Goal: Information Seeking & Learning: Learn about a topic

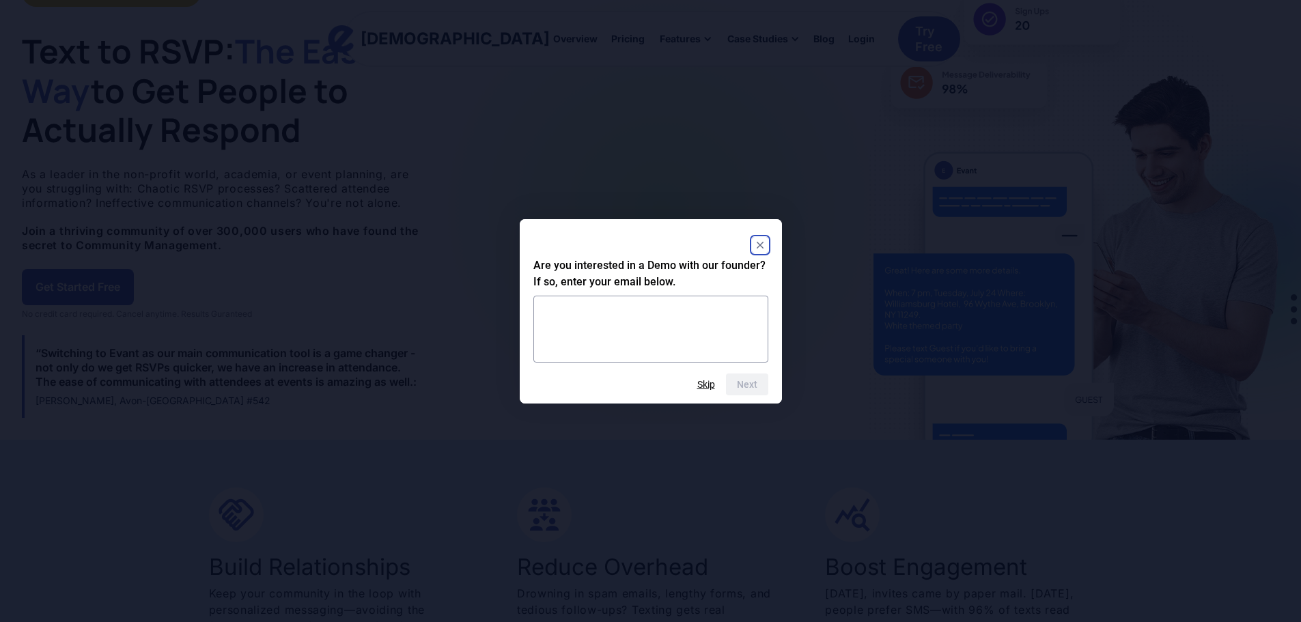
scroll to position [68, 0]
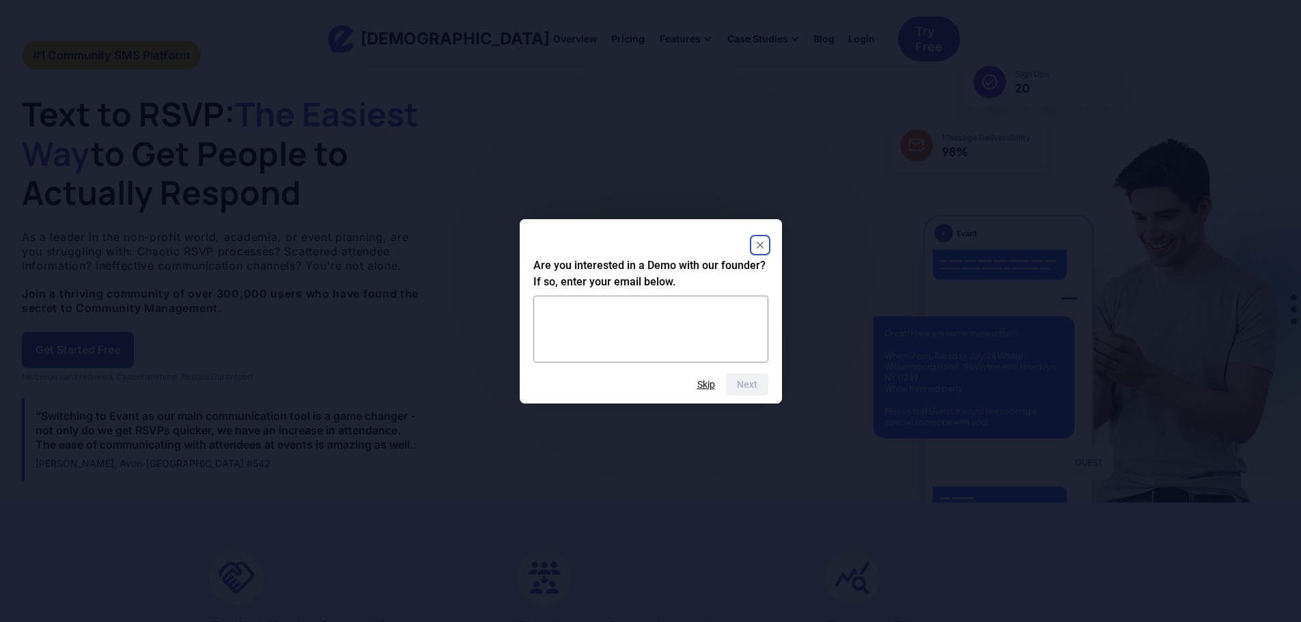
click at [759, 242] on rect "Close" at bounding box center [760, 245] width 16 height 16
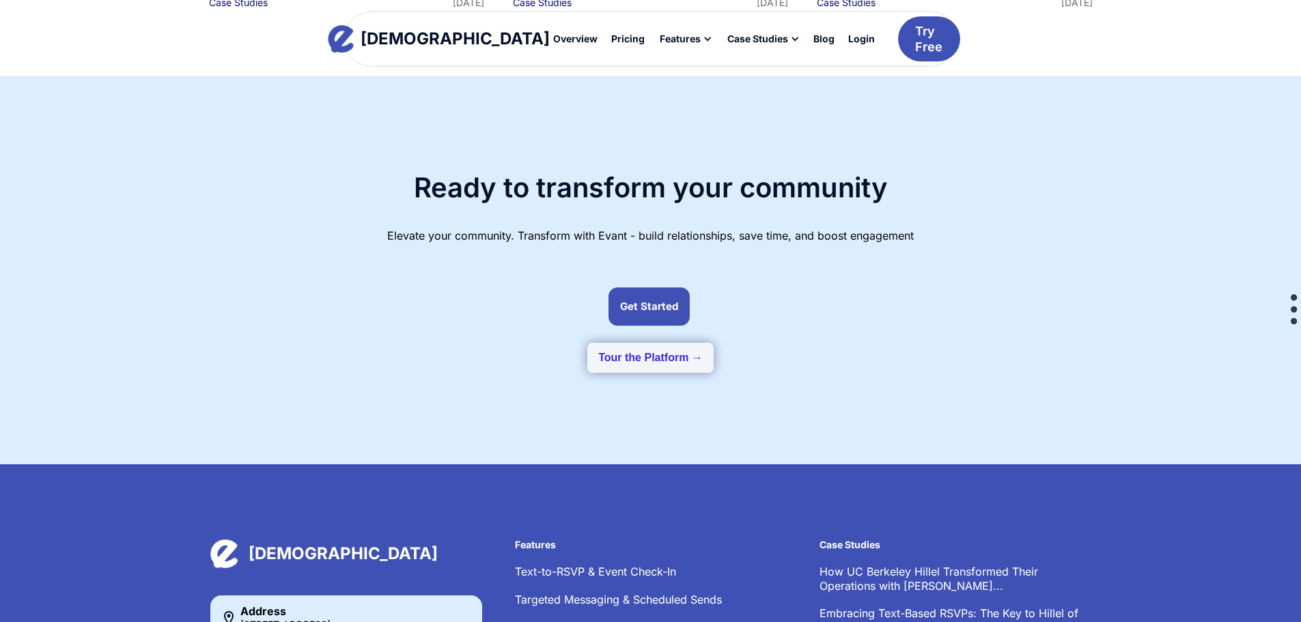
scroll to position [3407, 0]
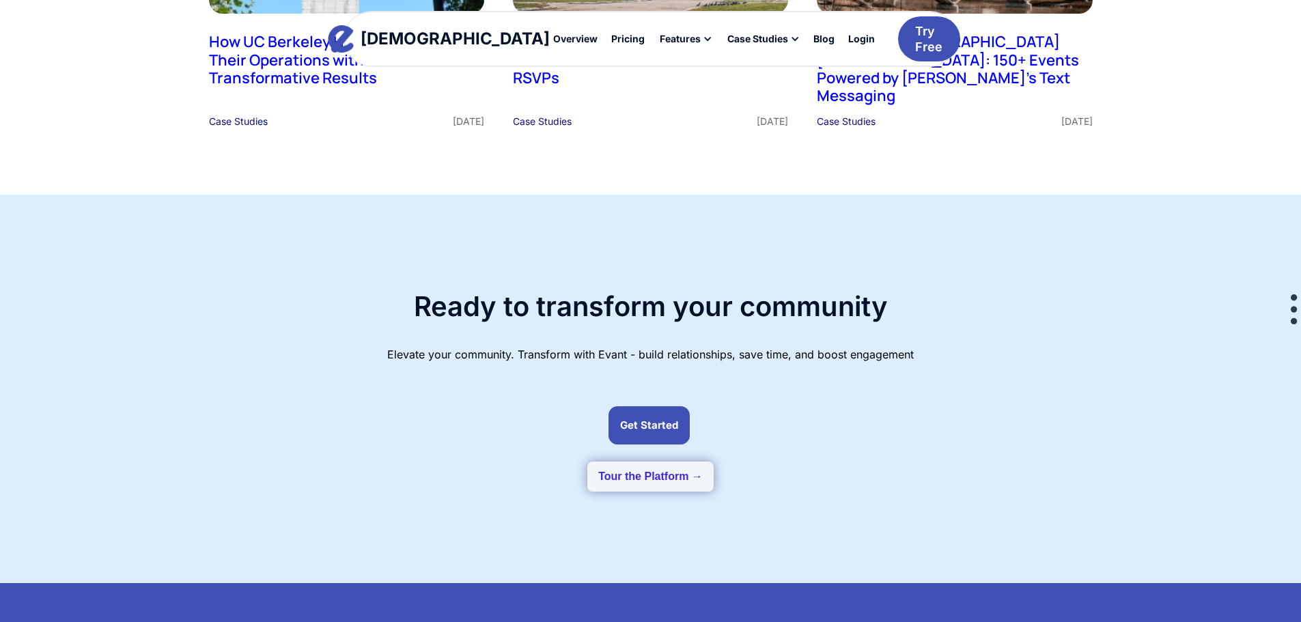
drag, startPoint x: 607, startPoint y: 455, endPoint x: 673, endPoint y: 451, distance: 65.7
click at [673, 462] on button "Tour the Platform →" at bounding box center [650, 477] width 126 height 30
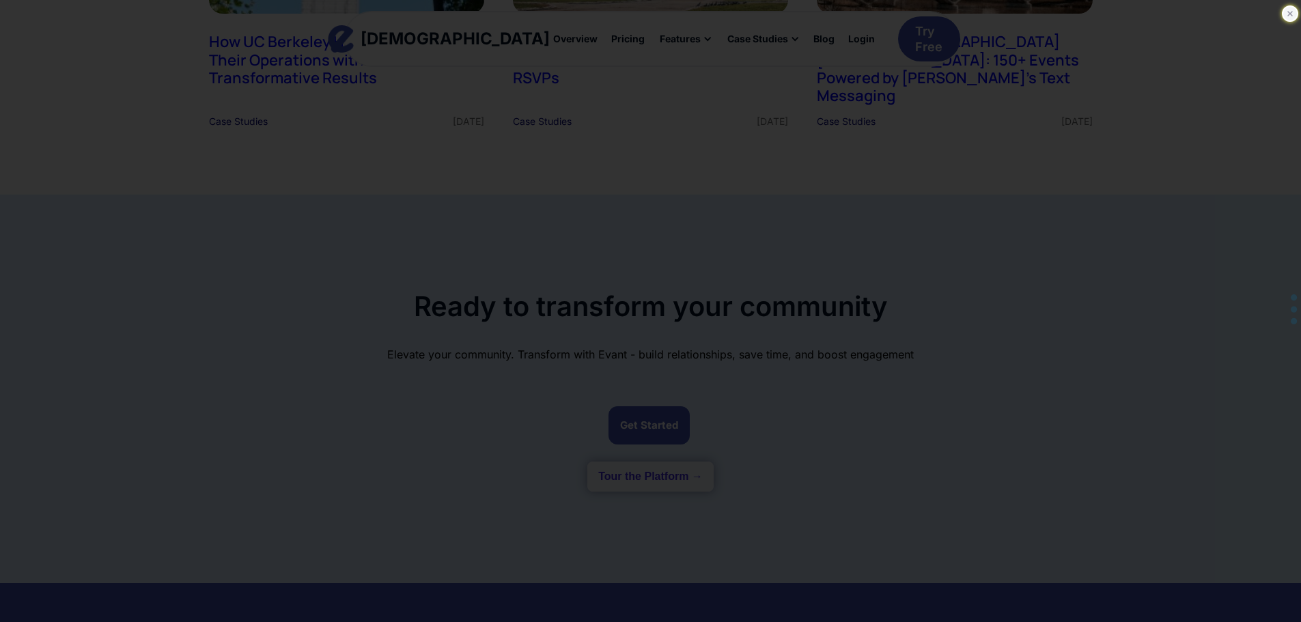
click at [1292, 11] on icon at bounding box center [1290, 14] width 14 height 14
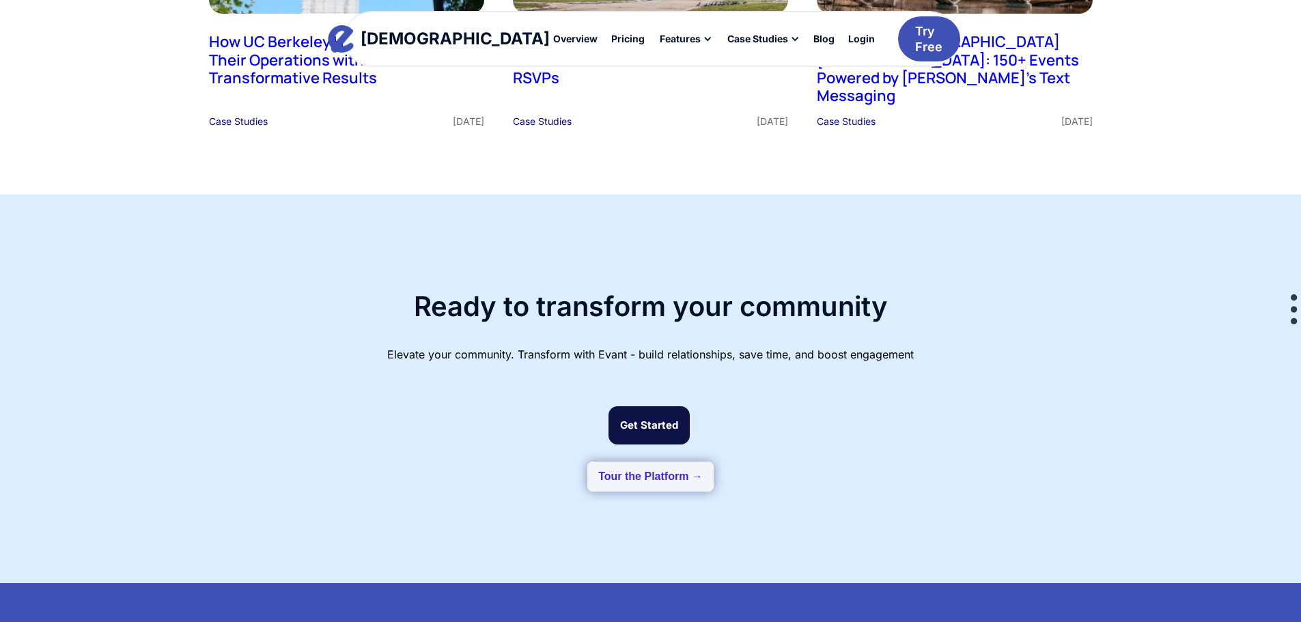
click at [660, 406] on link "Get Started" at bounding box center [648, 425] width 81 height 38
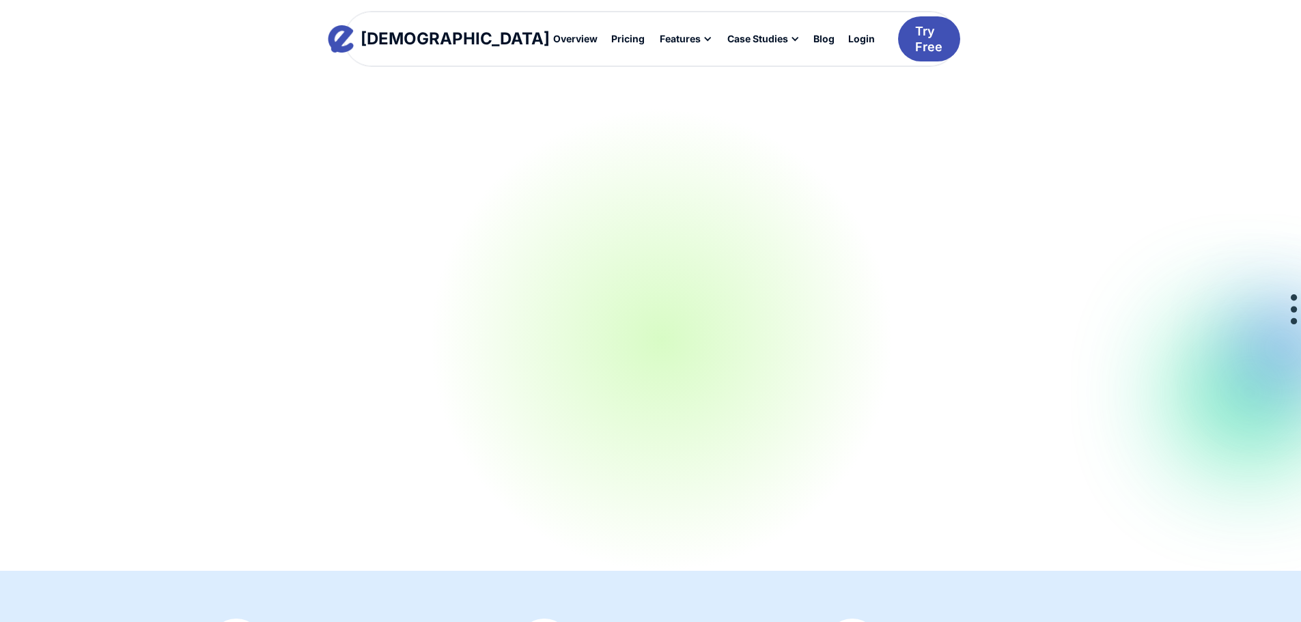
scroll to position [2988, 0]
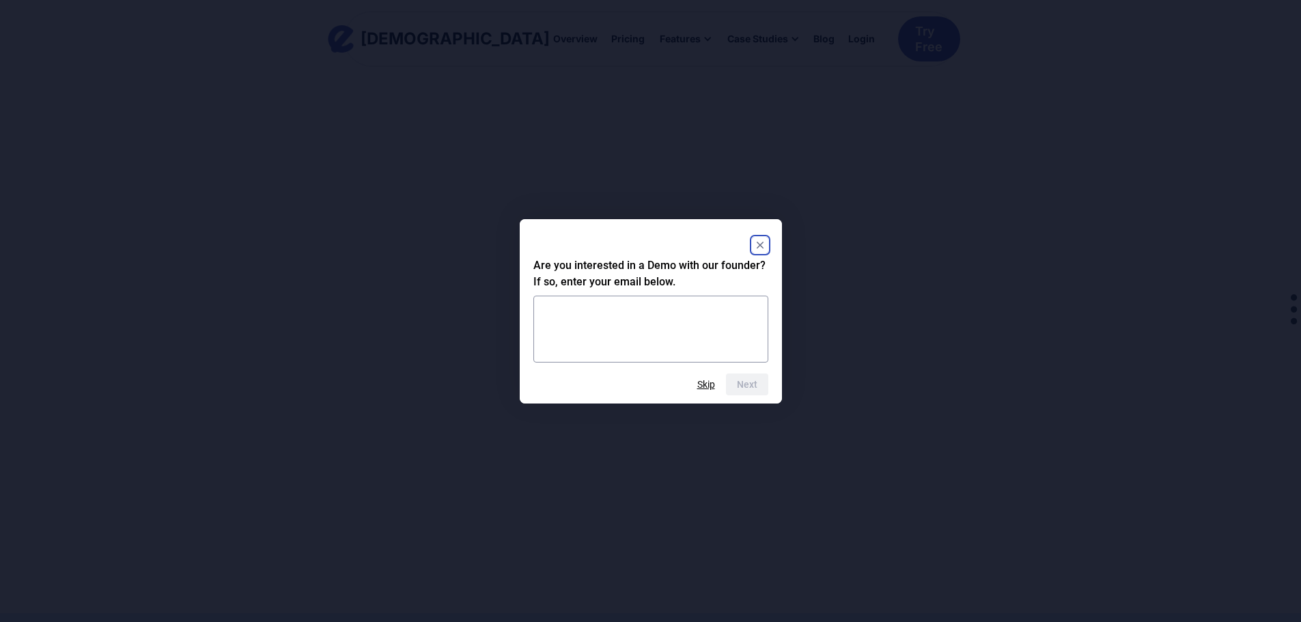
drag, startPoint x: 758, startPoint y: 171, endPoint x: 756, endPoint y: 204, distance: 33.5
click at [759, 247] on rect "Close" at bounding box center [760, 245] width 16 height 16
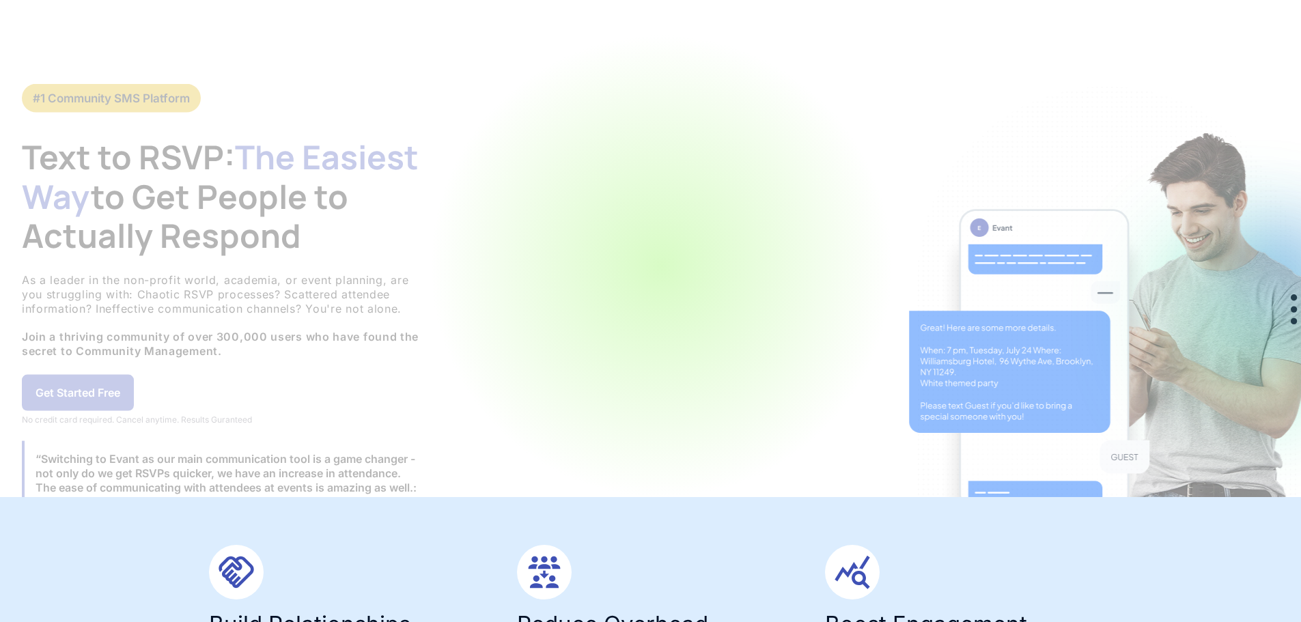
scroll to position [0, 0]
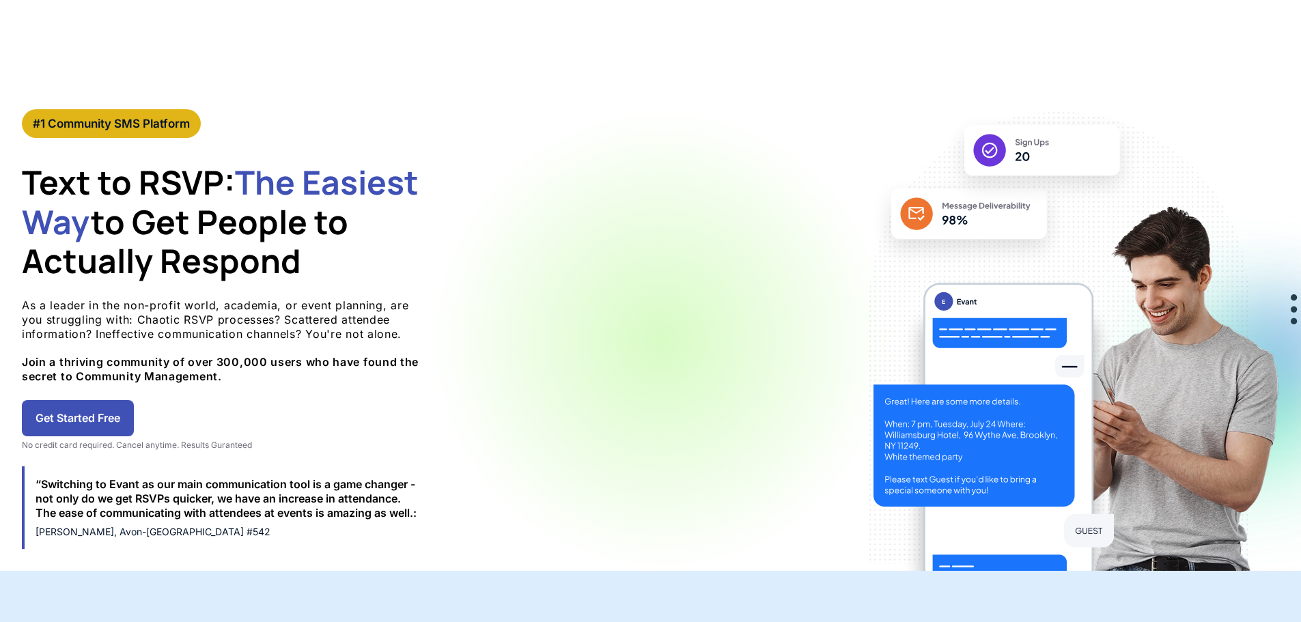
click at [134, 424] on link "Get Started Free" at bounding box center [78, 418] width 112 height 36
click at [134, 415] on link "Get Started Free" at bounding box center [78, 418] width 112 height 36
click at [134, 416] on link "Get Started Free" at bounding box center [78, 418] width 112 height 36
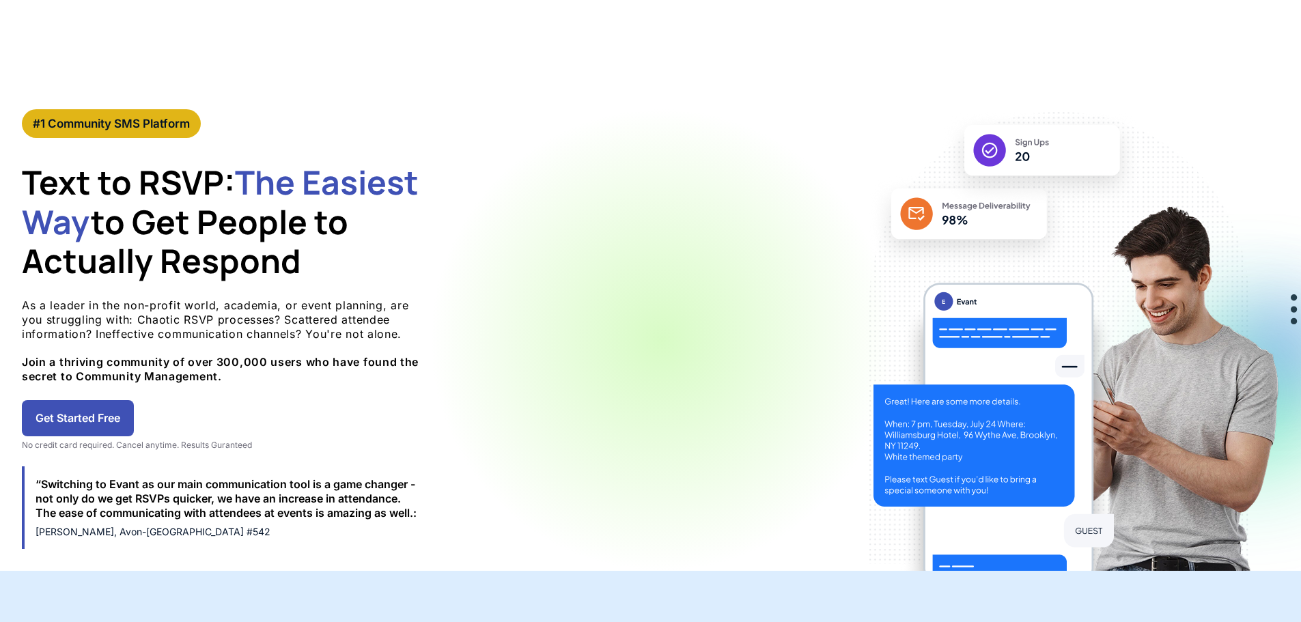
click at [134, 416] on link "Get Started Free" at bounding box center [78, 418] width 112 height 36
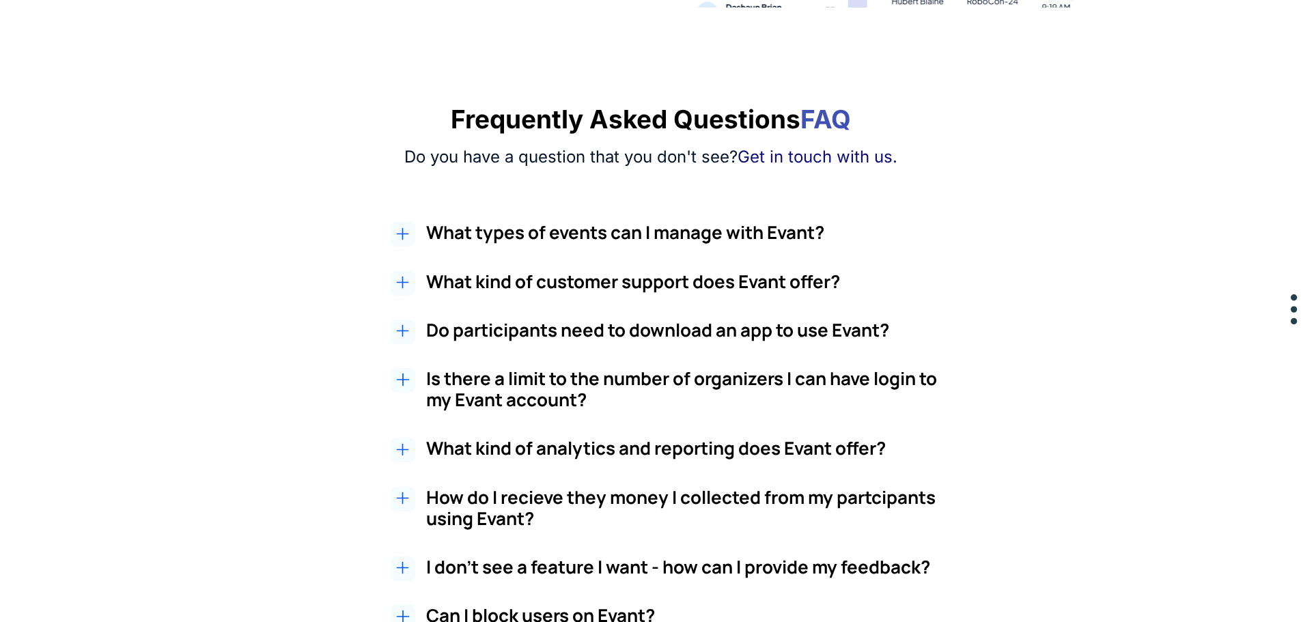
scroll to position [2390, 0]
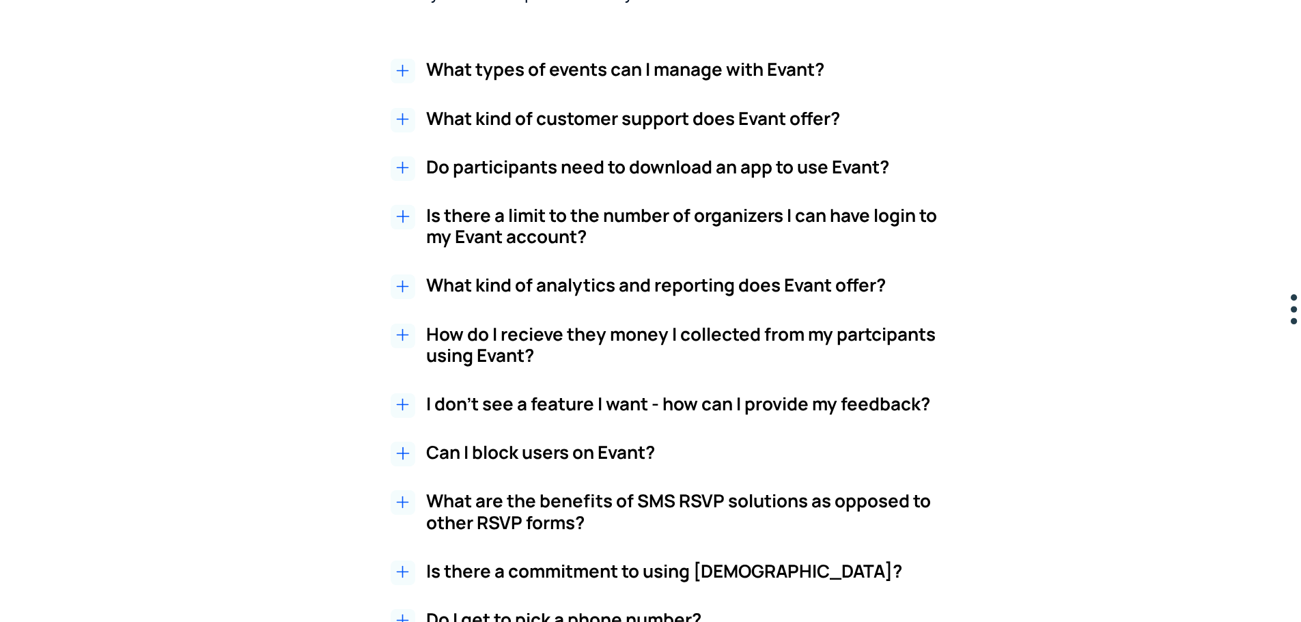
click at [404, 405] on icon at bounding box center [405, 405] width 5 height 0
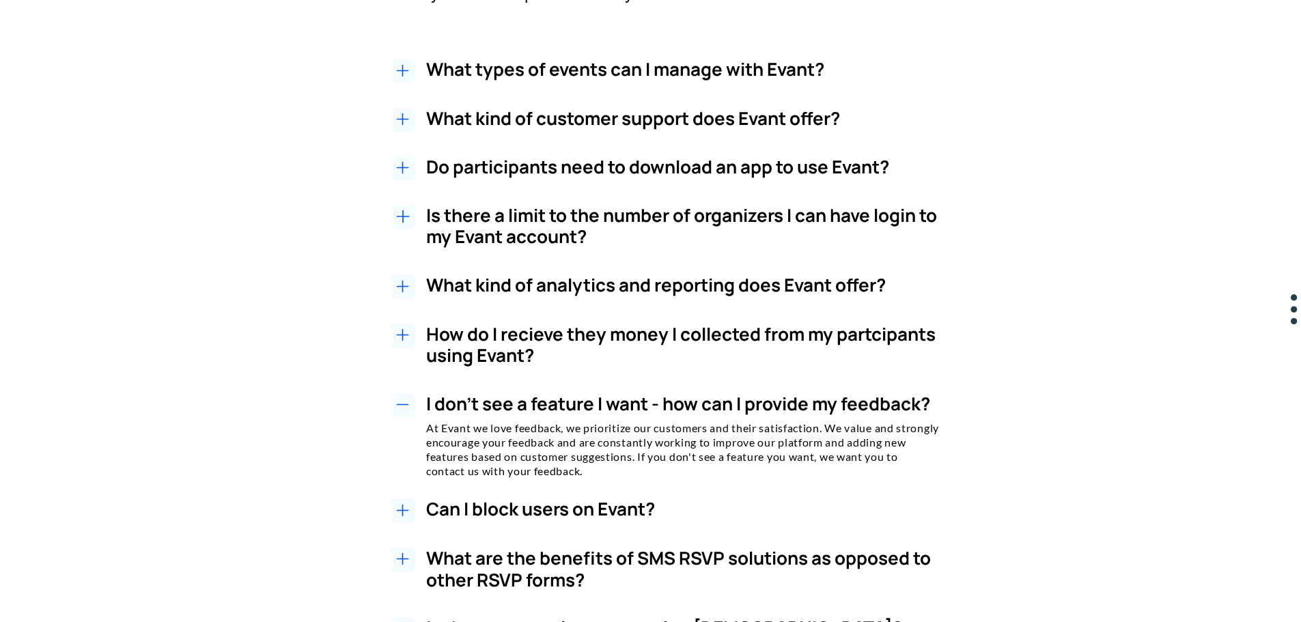
click at [404, 405] on icon at bounding box center [402, 405] width 11 height 0
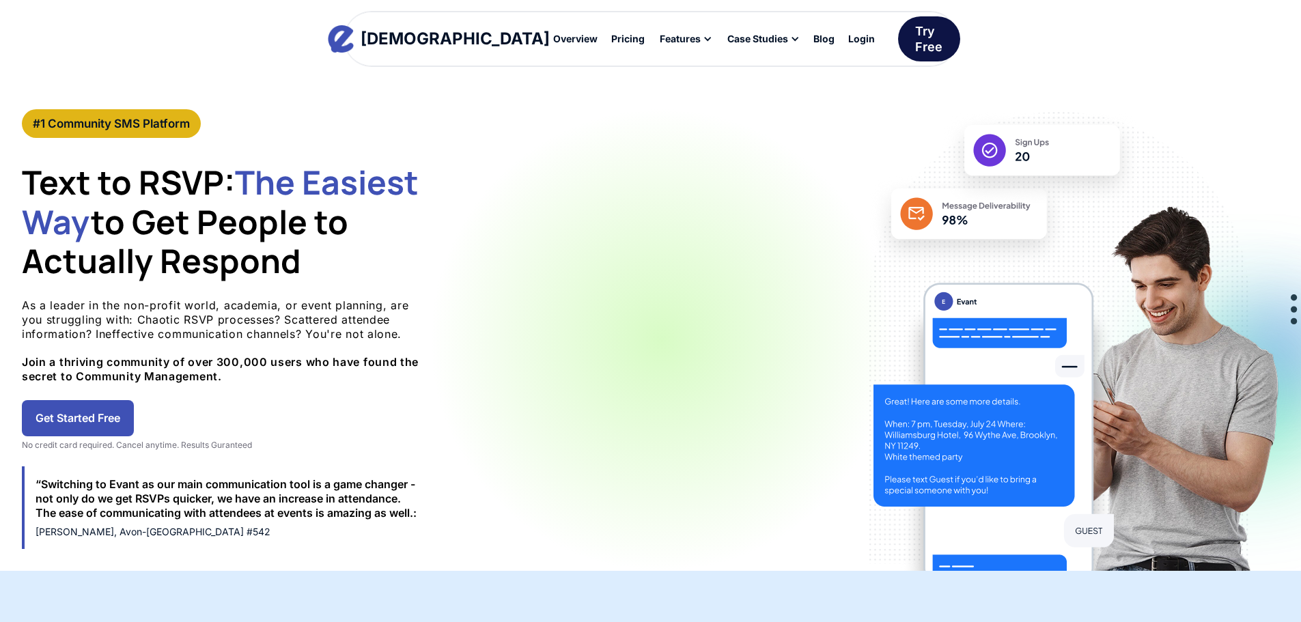
click at [915, 36] on div "Try Free" at bounding box center [928, 39] width 27 height 32
click at [841, 38] on div at bounding box center [861, 38] width 40 height 23
click at [813, 35] on div "Blog" at bounding box center [823, 39] width 21 height 10
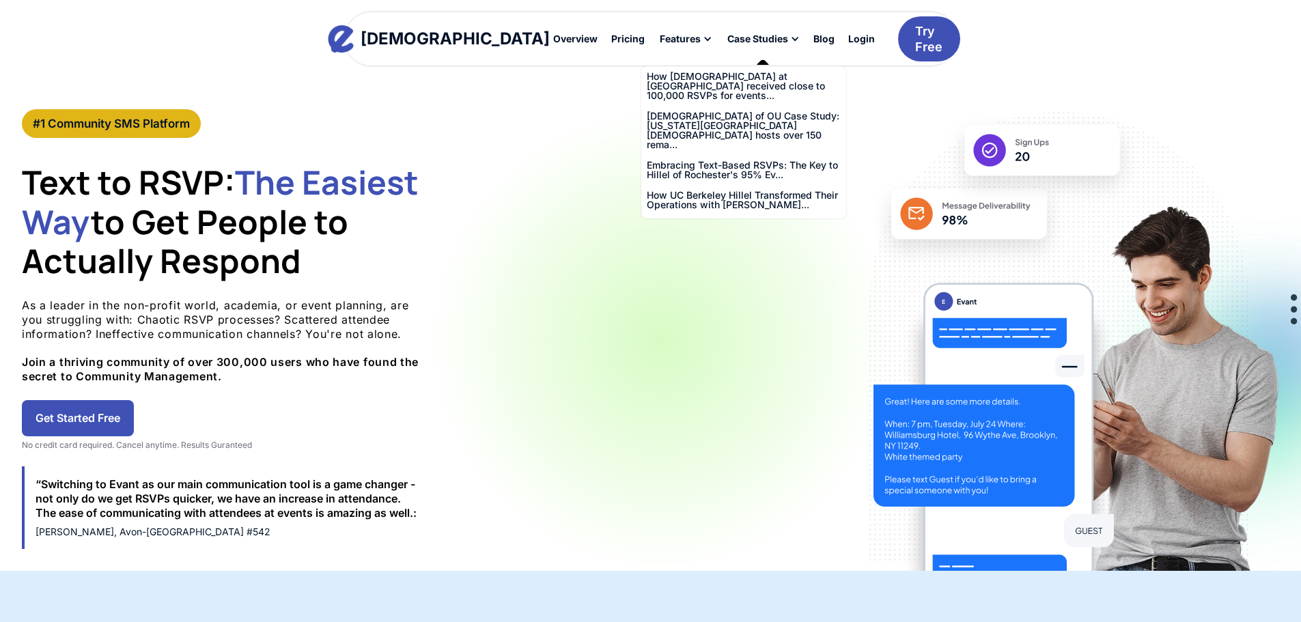
click at [727, 37] on div "Case Studies" at bounding box center [757, 39] width 61 height 10
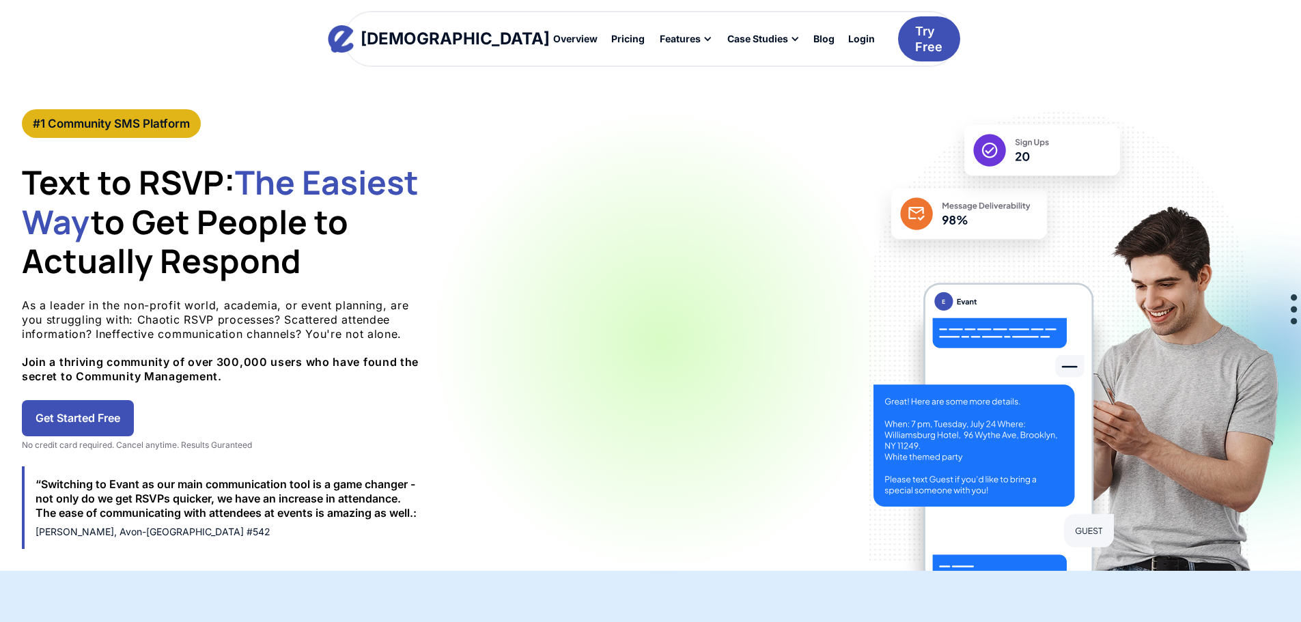
click at [727, 38] on div "Case Studies" at bounding box center [757, 39] width 61 height 10
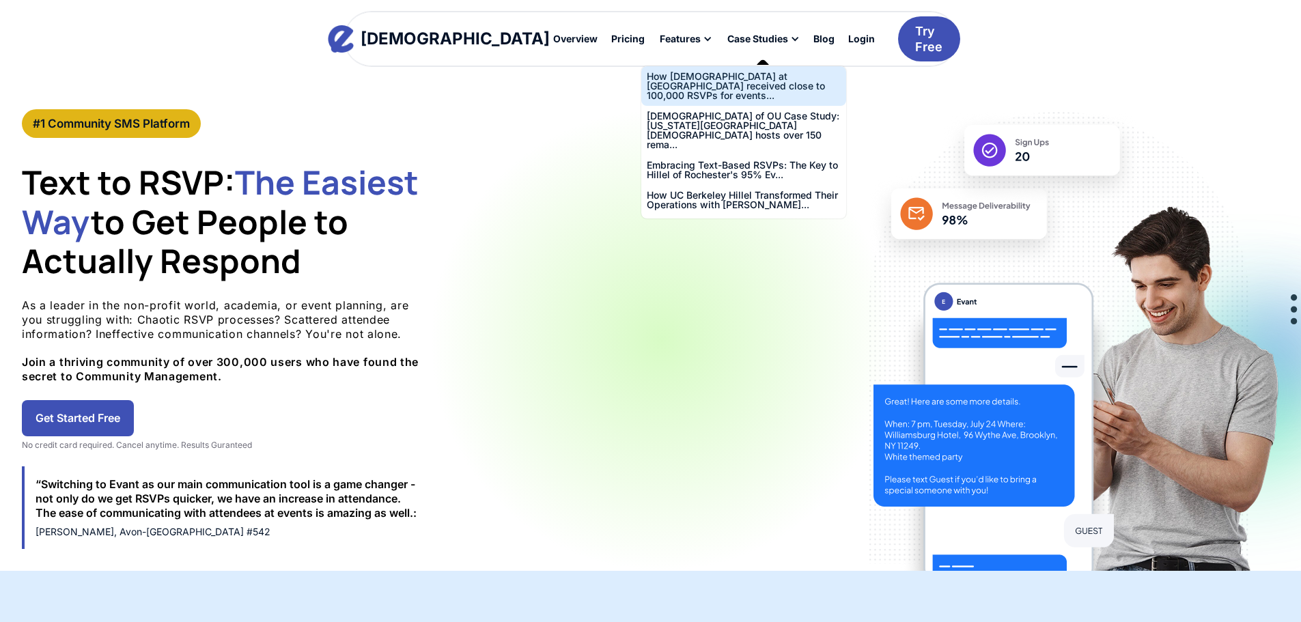
click at [662, 79] on div "How [DEMOGRAPHIC_DATA] at [GEOGRAPHIC_DATA] received close to 100,000 RSVPs for…" at bounding box center [744, 86] width 194 height 29
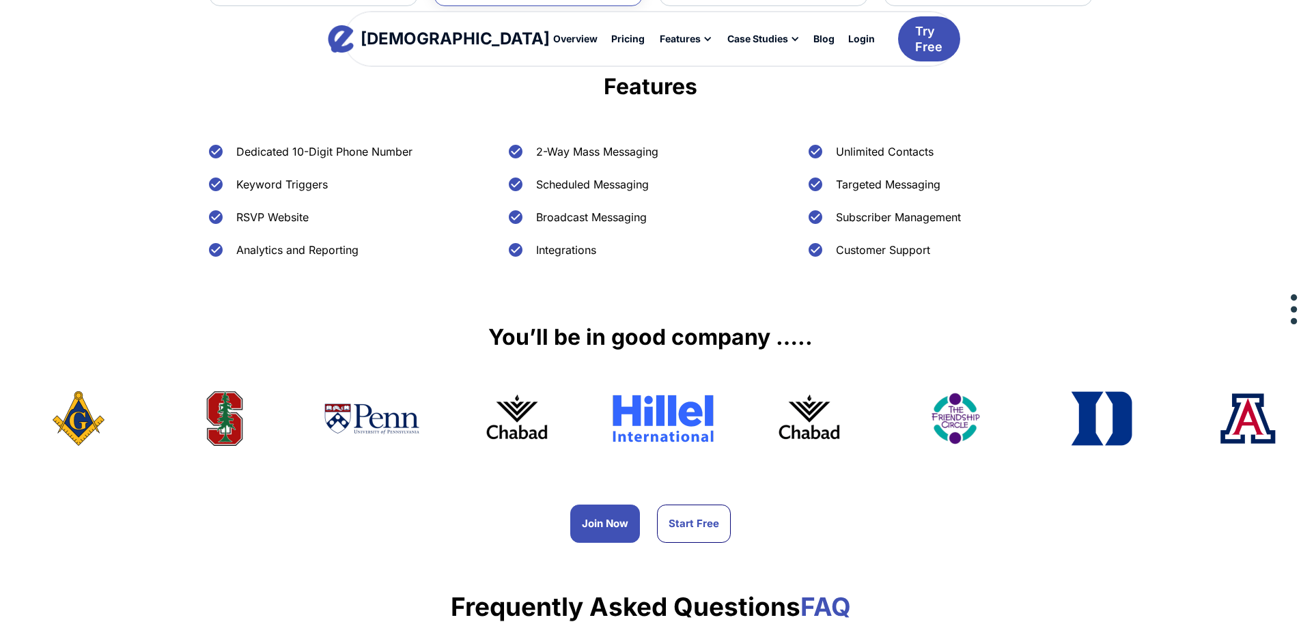
scroll to position [546, 0]
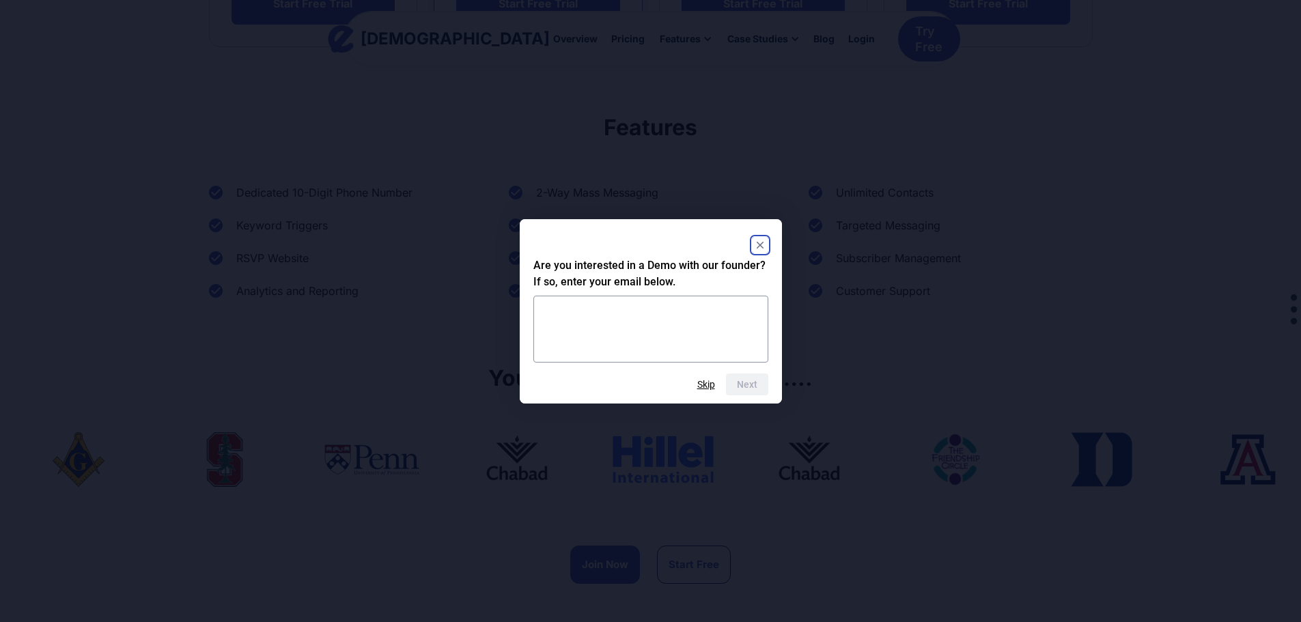
click at [760, 244] on icon "Close" at bounding box center [759, 245] width 7 height 7
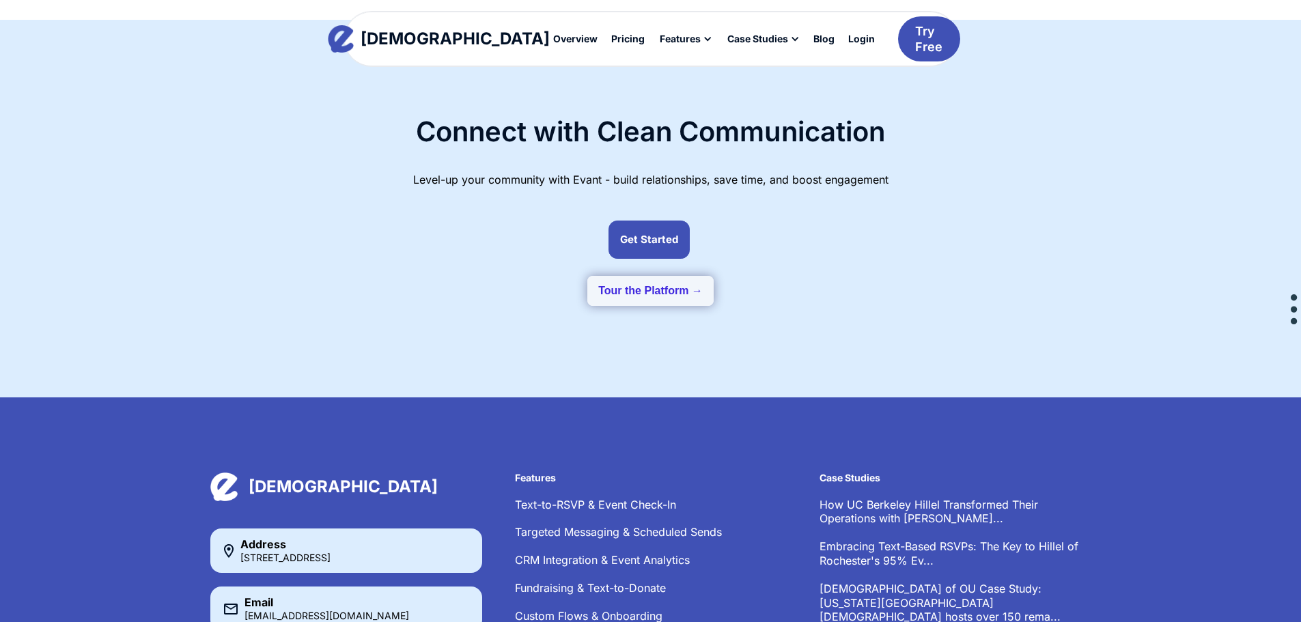
scroll to position [1834, 0]
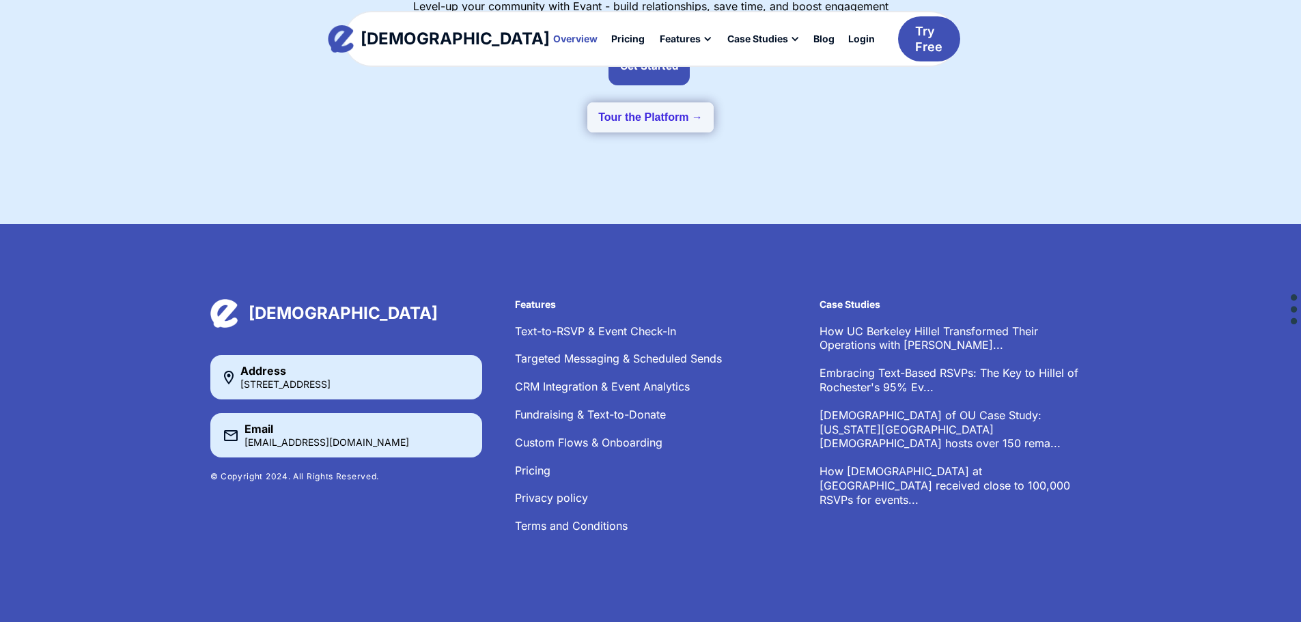
click at [553, 38] on div "Overview" at bounding box center [575, 39] width 44 height 10
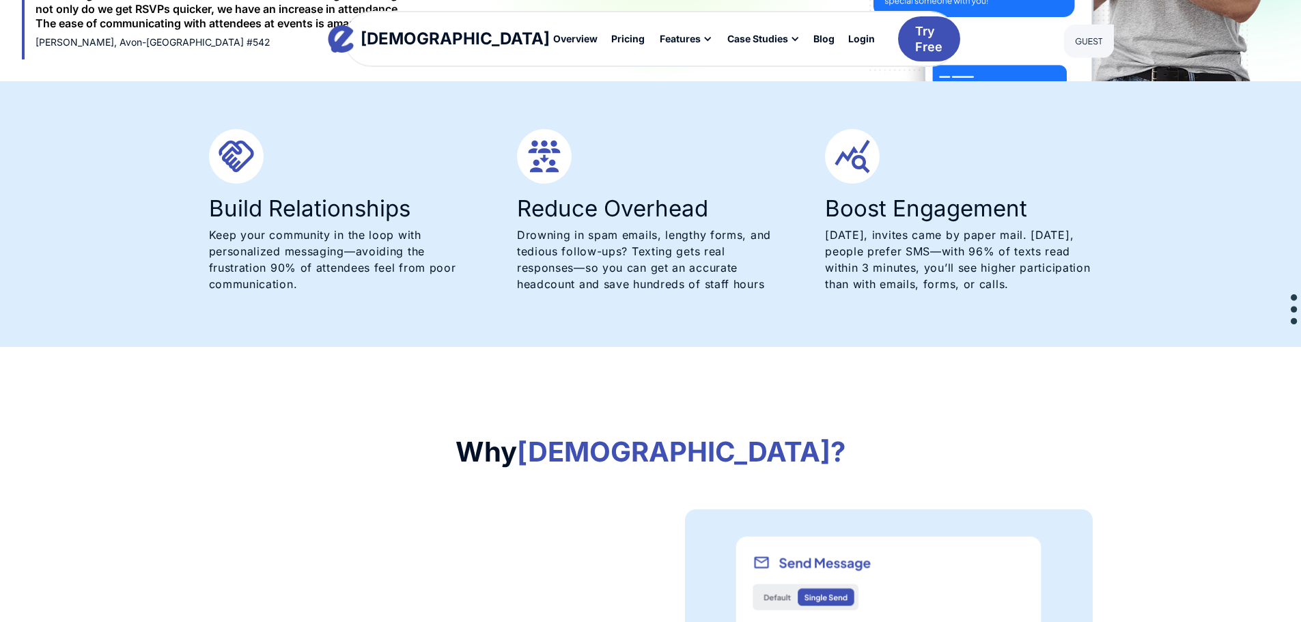
scroll to position [819, 0]
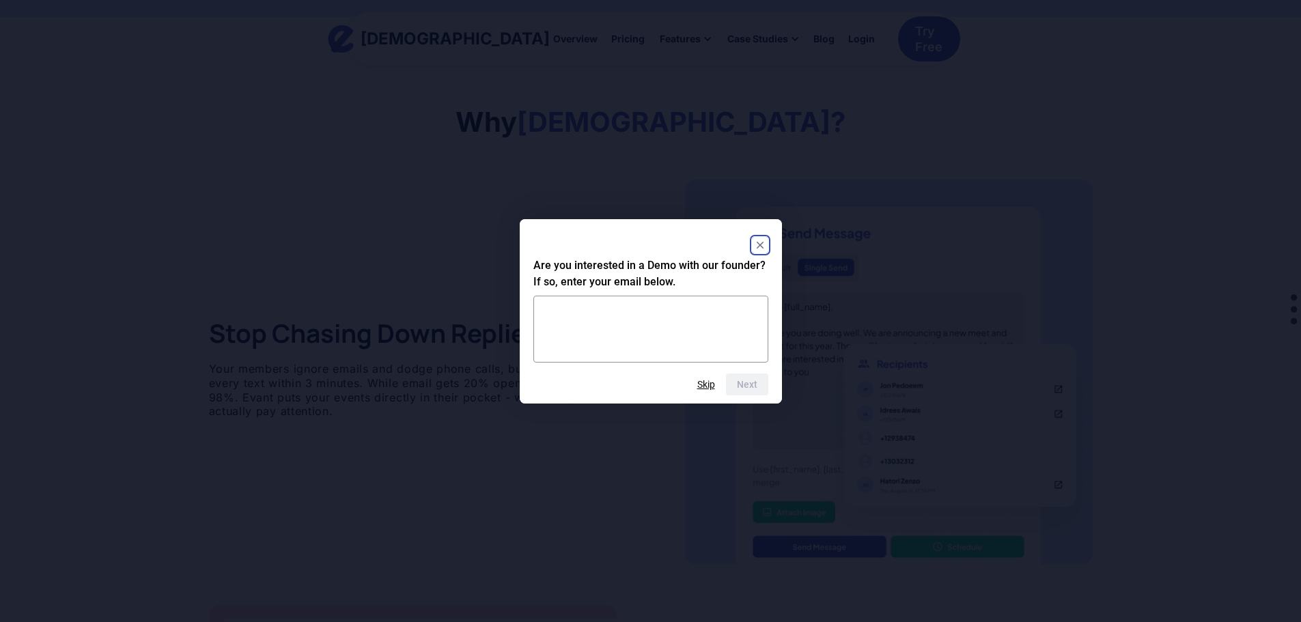
click at [761, 248] on rect "Close" at bounding box center [760, 245] width 16 height 16
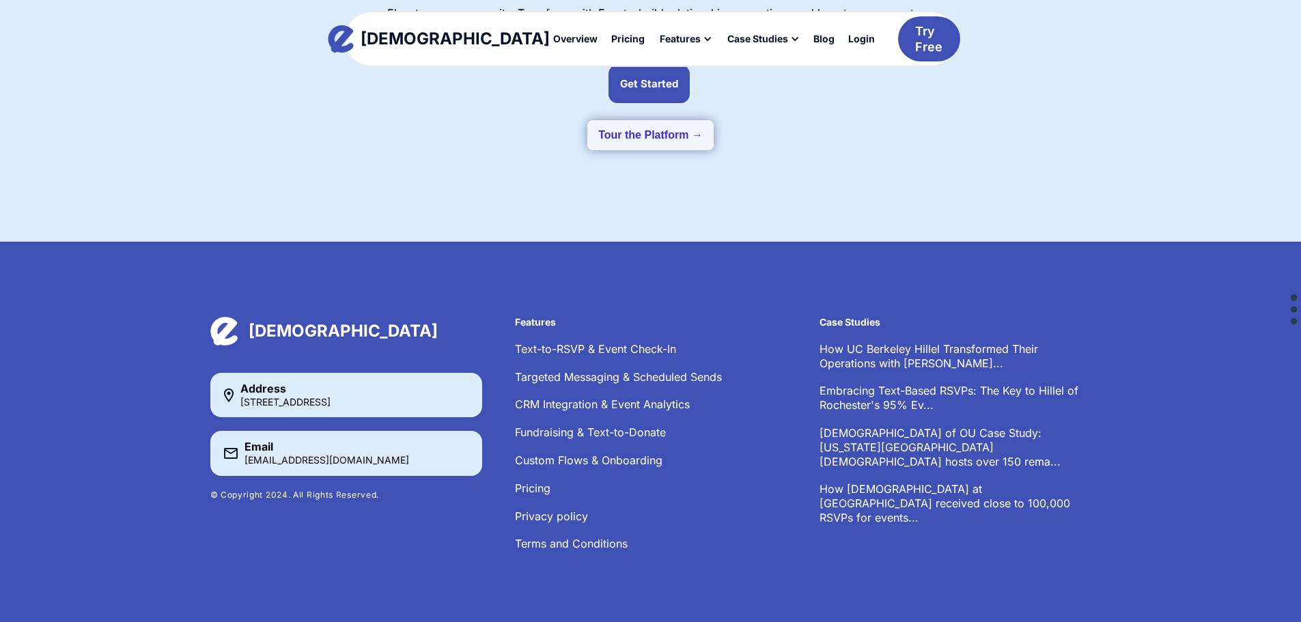
scroll to position [3202, 0]
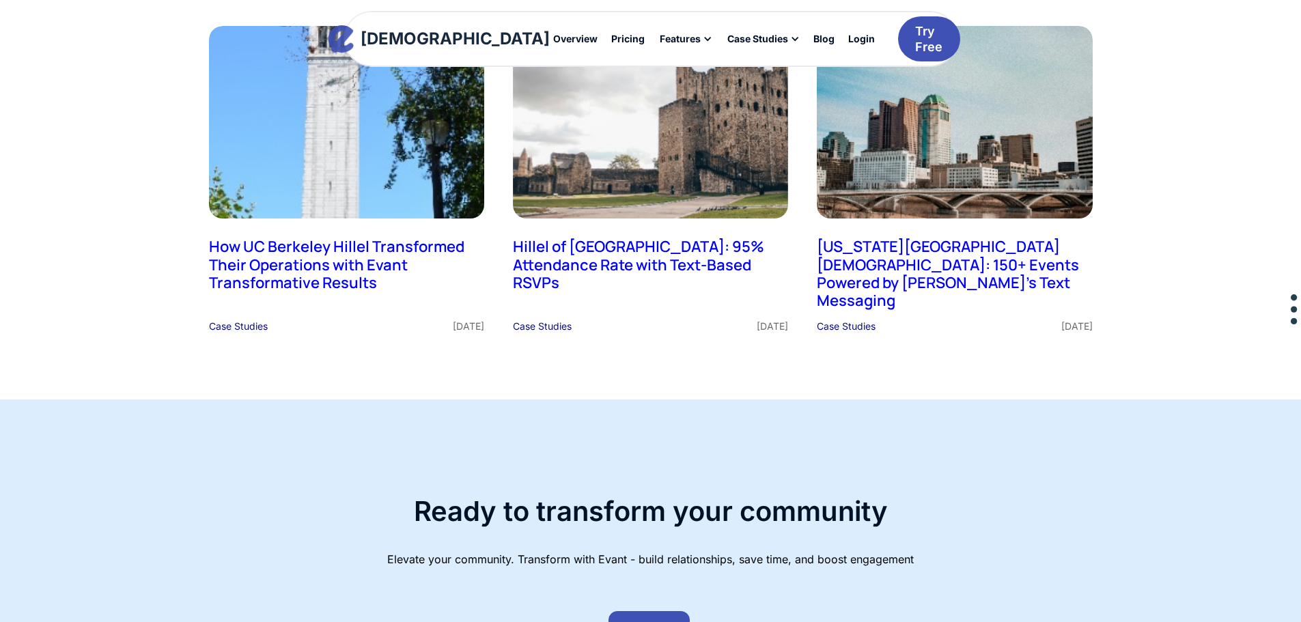
click at [413, 37] on div "[DEMOGRAPHIC_DATA]" at bounding box center [454, 39] width 189 height 16
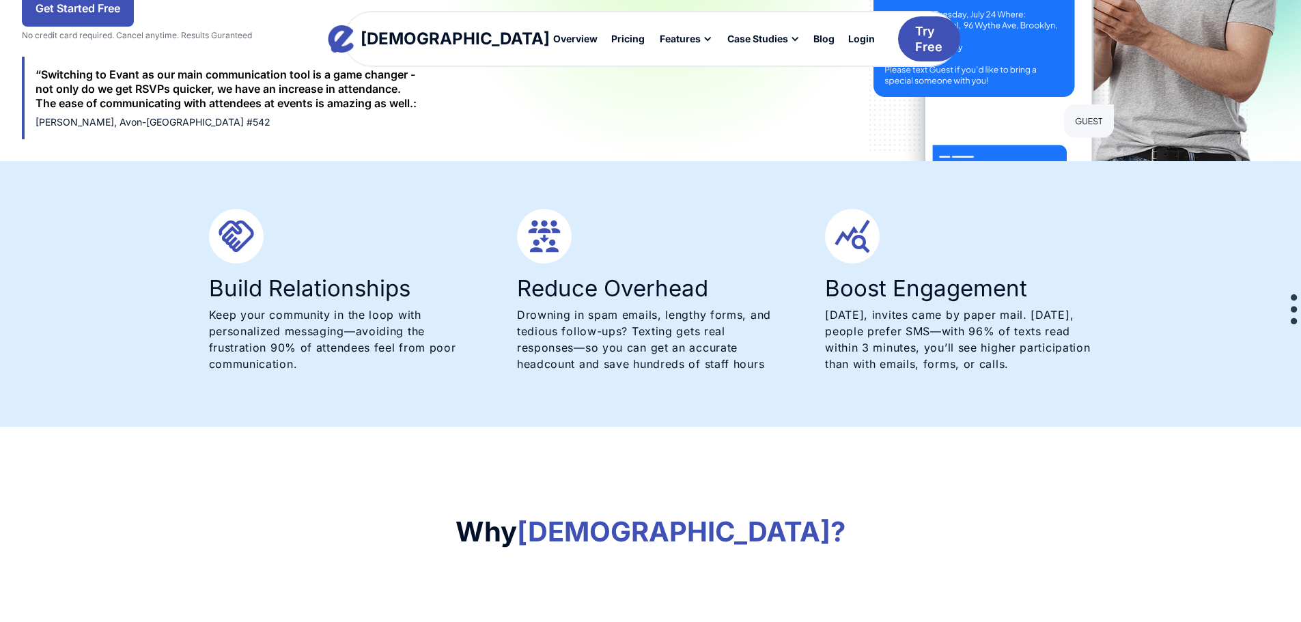
scroll to position [819, 0]
